Goal: Transaction & Acquisition: Download file/media

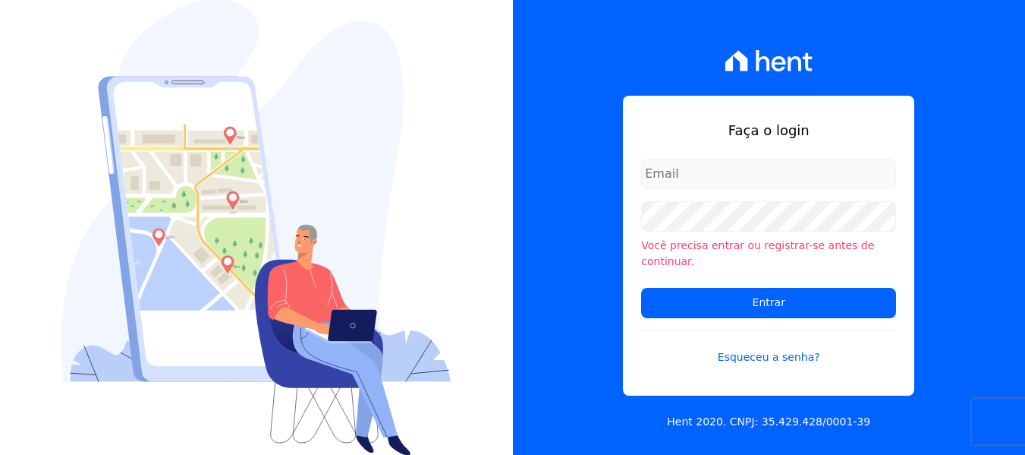
type input "[PERSON_NAME][EMAIL_ADDRESS][DOMAIN_NAME]"
click at [727, 239] on div "Você precisa entrar ou registrar-se antes de continuar." at bounding box center [768, 235] width 255 height 68
drag, startPoint x: 569, startPoint y: 251, endPoint x: 607, endPoint y: 279, distance: 47.2
click at [569, 252] on div "Faça o login [PERSON_NAME][EMAIL_ADDRESS][DOMAIN_NAME] Você precisa entrar ou r…" at bounding box center [769, 227] width 513 height 455
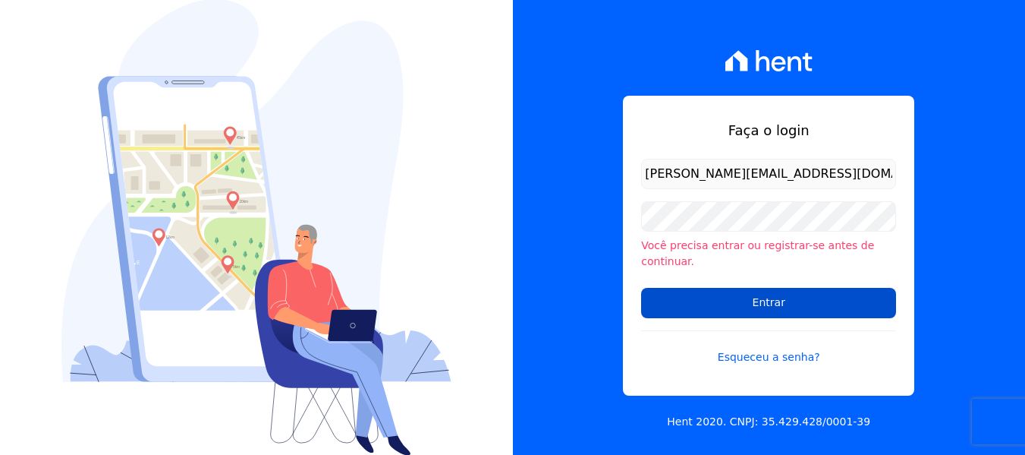
click at [670, 303] on input "Entrar" at bounding box center [768, 303] width 255 height 30
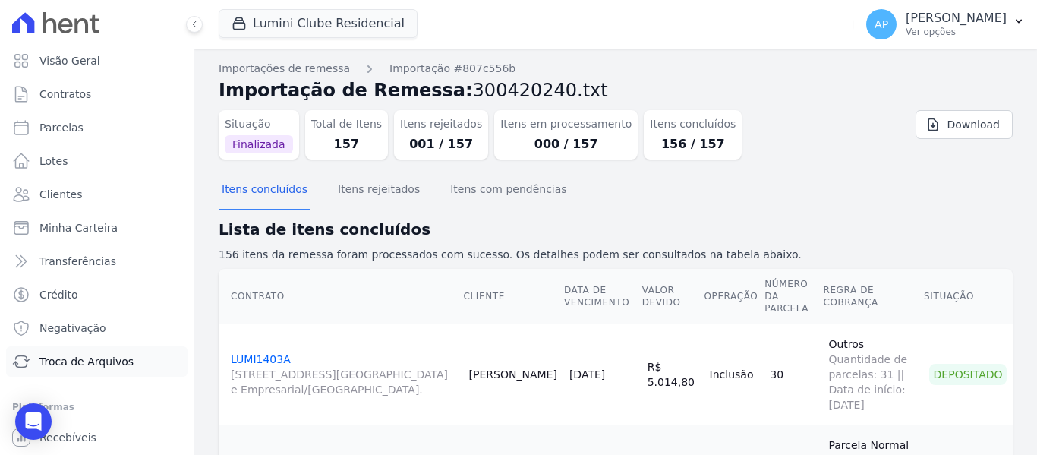
click at [123, 351] on link "Troca de Arquivos" at bounding box center [96, 361] width 181 height 30
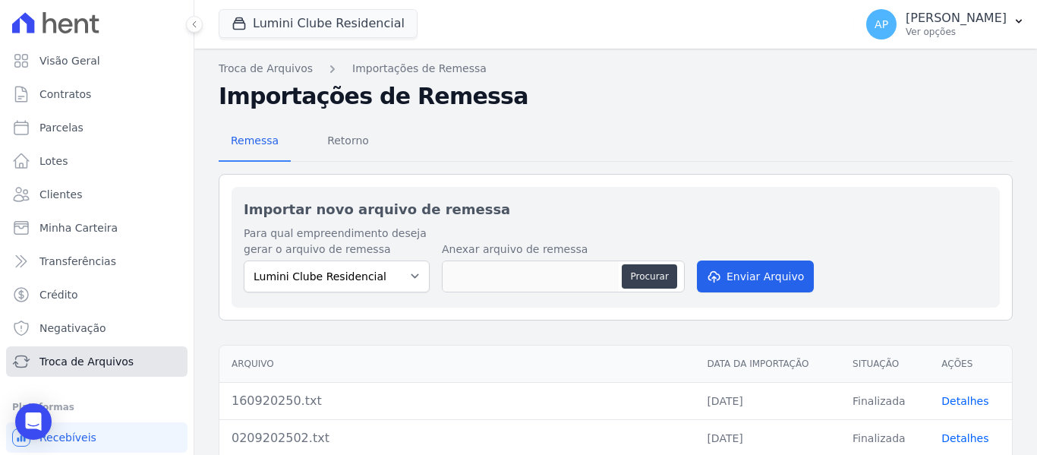
drag, startPoint x: 125, startPoint y: 357, endPoint x: 127, endPoint y: 364, distance: 7.7
click at [125, 363] on span "Troca de Arquivos" at bounding box center [86, 361] width 94 height 15
click at [326, 147] on span "Retorno" at bounding box center [348, 140] width 60 height 30
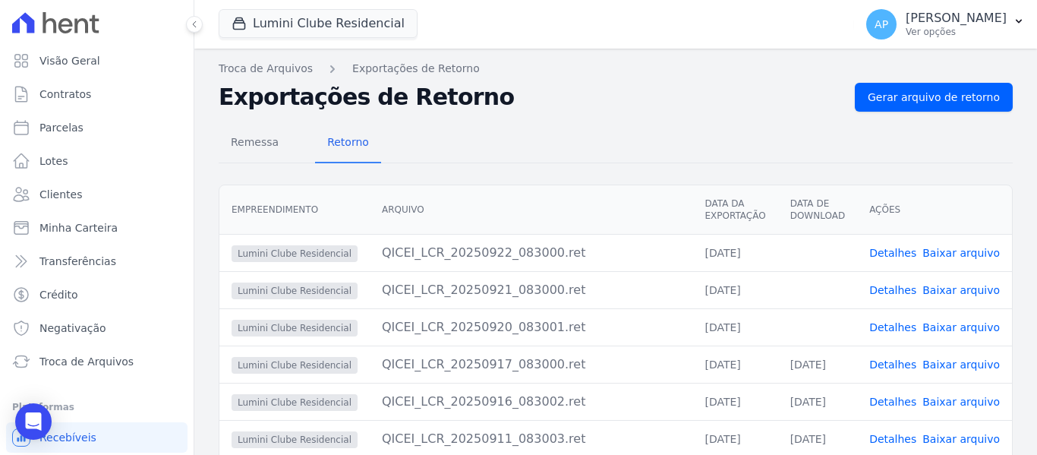
click at [946, 332] on link "Baixar arquivo" at bounding box center [960, 327] width 77 height 12
click at [986, 292] on link "Baixar arquivo" at bounding box center [960, 290] width 77 height 12
click at [947, 256] on link "Baixar arquivo" at bounding box center [960, 253] width 77 height 12
drag, startPoint x: 302, startPoint y: 16, endPoint x: 302, endPoint y: 33, distance: 17.5
click at [302, 15] on button "Lumini Clube Residencial" at bounding box center [318, 23] width 199 height 29
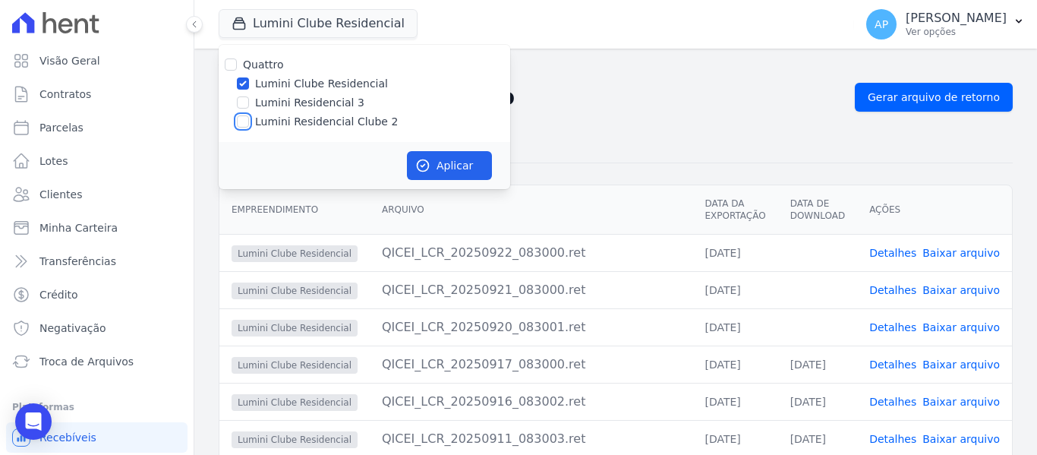
click at [241, 121] on input "Lumini Residencial Clube 2" at bounding box center [243, 121] width 12 height 12
checkbox input "true"
click at [240, 86] on input "Lumini Clube Residencial" at bounding box center [243, 83] width 12 height 12
checkbox input "false"
click at [417, 163] on icon "button" at bounding box center [422, 165] width 15 height 15
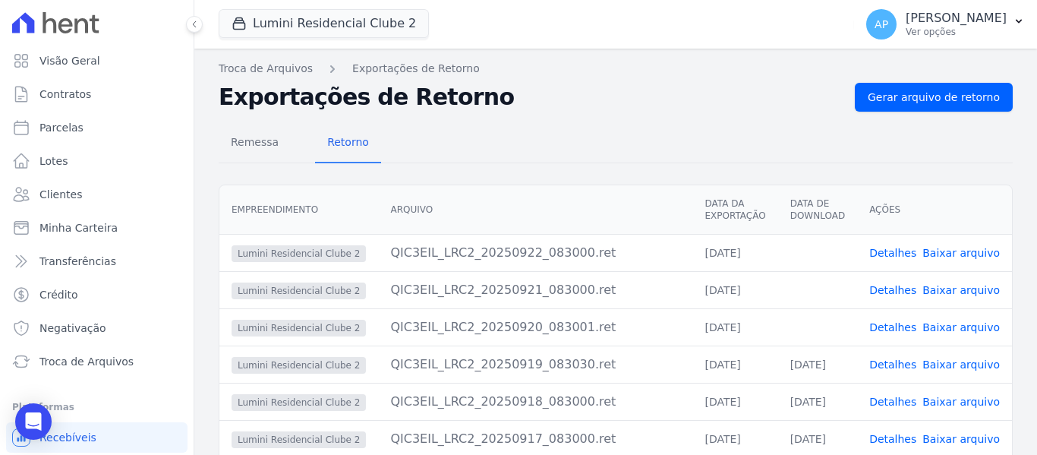
click at [968, 328] on link "Baixar arquivo" at bounding box center [960, 327] width 77 height 12
click at [949, 300] on td "Detalhes Baixar arquivo" at bounding box center [934, 289] width 155 height 37
click at [949, 297] on td "Detalhes Baixar arquivo" at bounding box center [934, 289] width 155 height 37
click at [946, 294] on link "Baixar arquivo" at bounding box center [960, 290] width 77 height 12
click at [943, 249] on link "Baixar arquivo" at bounding box center [960, 253] width 77 height 12
